Goal: Transaction & Acquisition: Purchase product/service

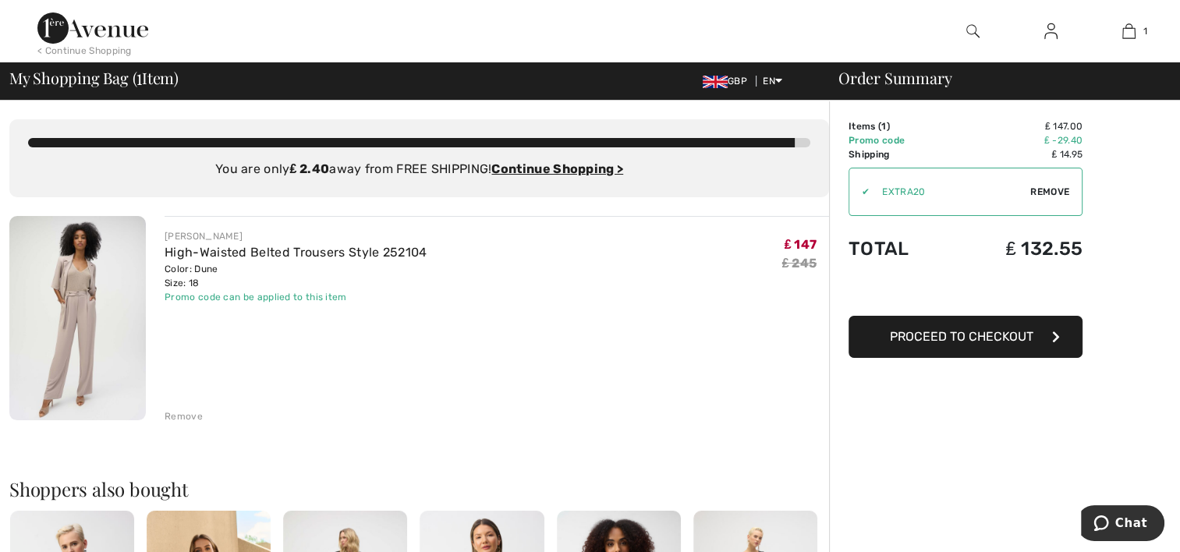
click at [1036, 189] on span "Remove" at bounding box center [1049, 192] width 39 height 14
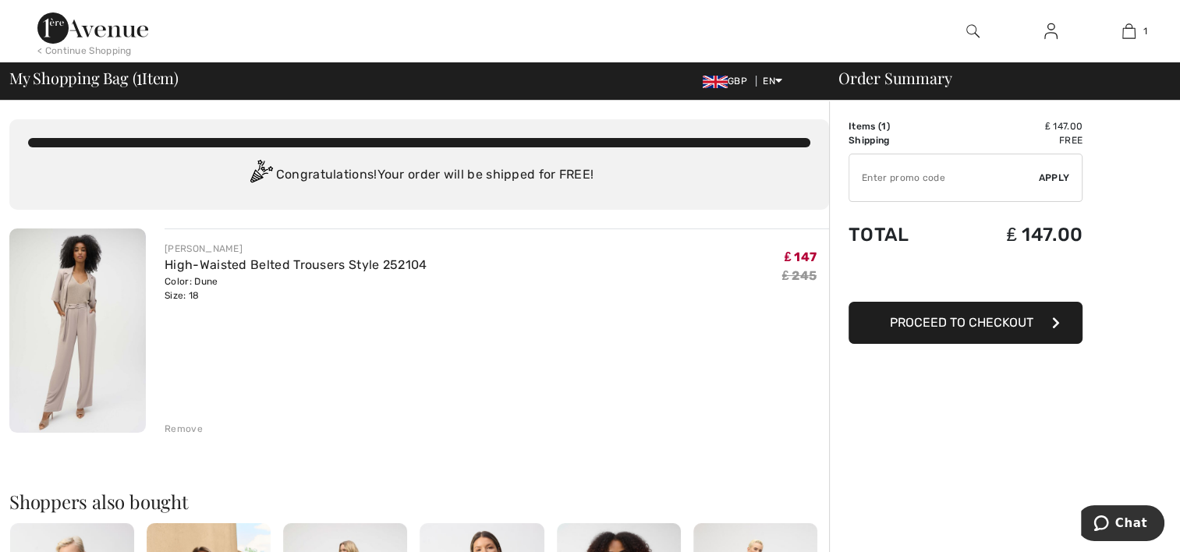
click at [894, 178] on input "TEXT" at bounding box center [944, 177] width 190 height 47
click at [1059, 178] on span "Apply" at bounding box center [1054, 178] width 31 height 14
click at [1054, 178] on span "Apply" at bounding box center [1054, 178] width 31 height 14
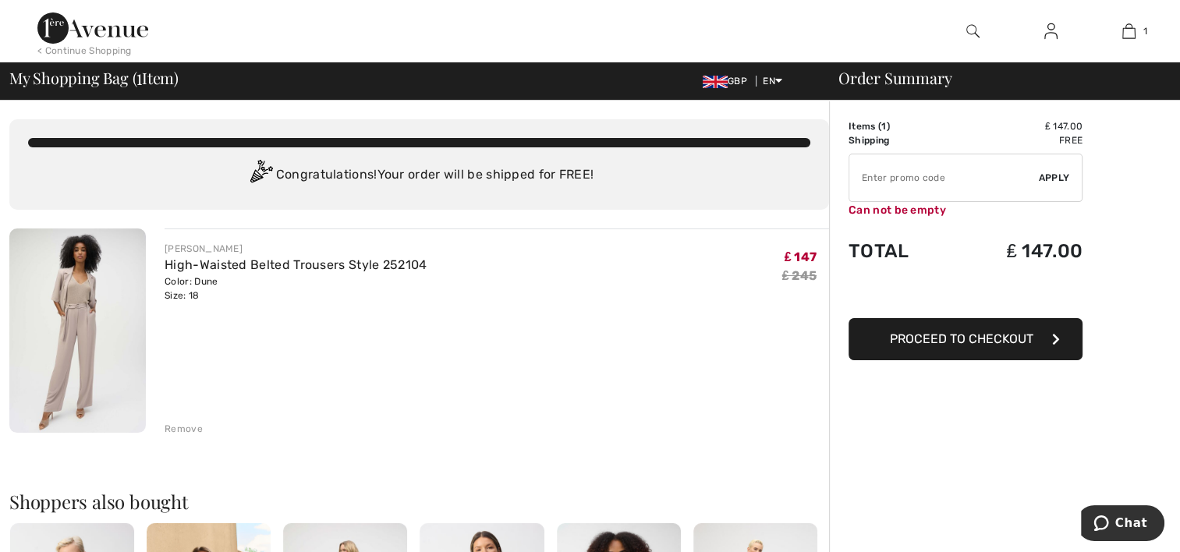
click at [912, 211] on div "Can not be empty" at bounding box center [965, 210] width 234 height 16
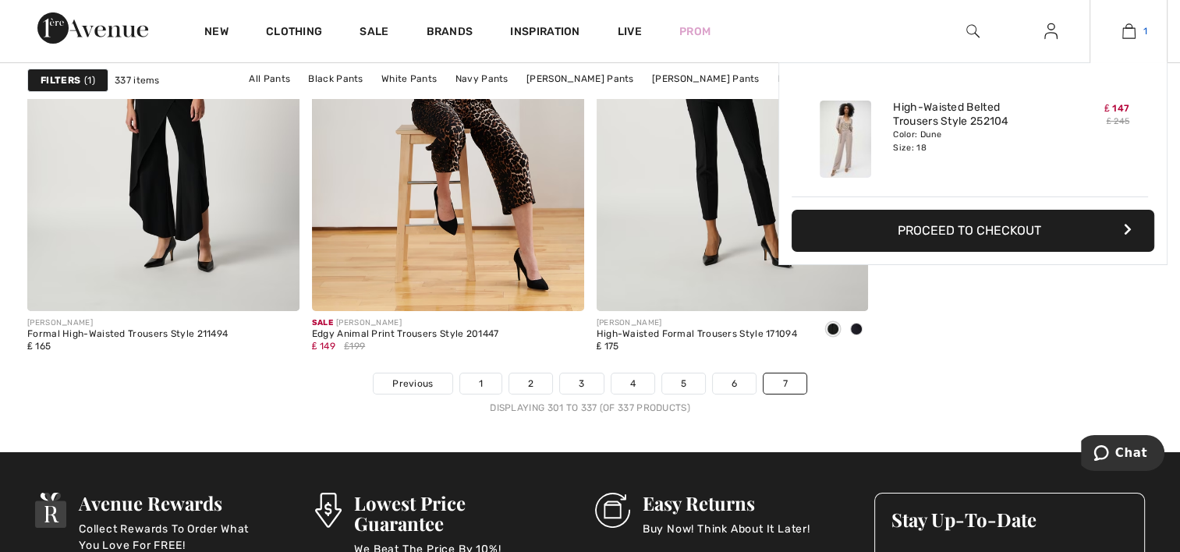
click at [1134, 31] on img at bounding box center [1128, 31] width 13 height 19
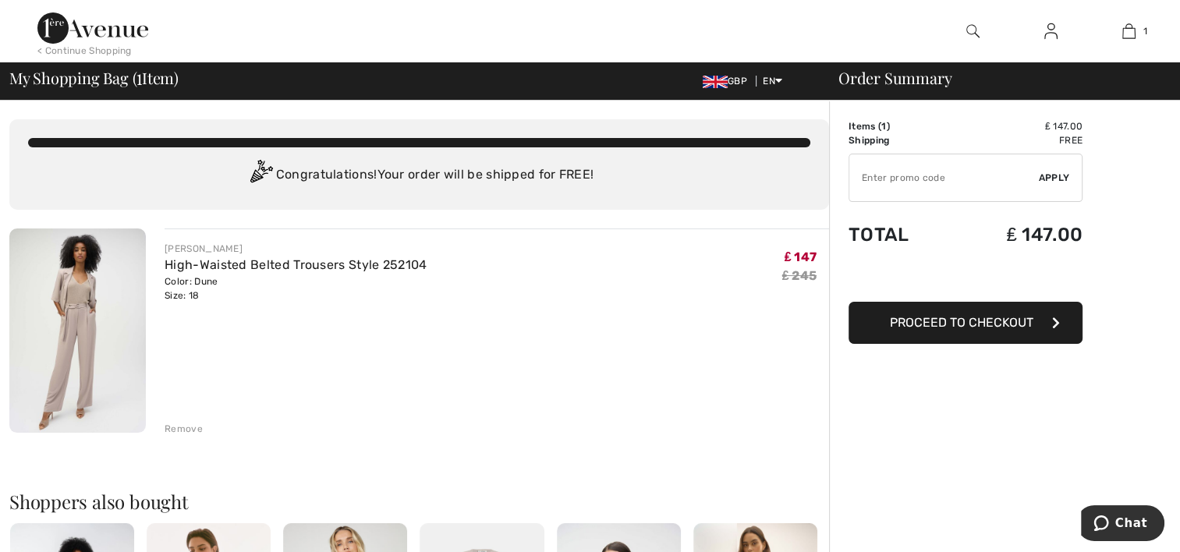
click at [955, 187] on input "TEXT" at bounding box center [944, 177] width 190 height 47
